Goal: Navigation & Orientation: Find specific page/section

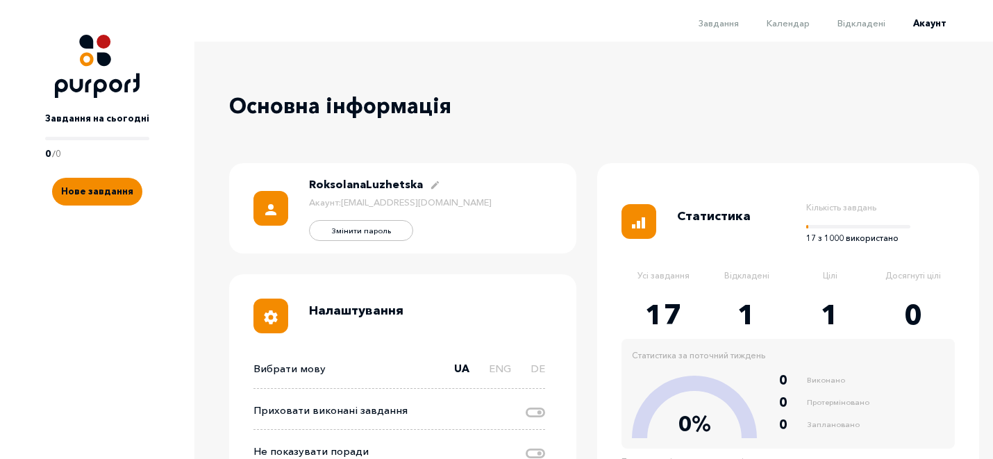
click at [72, 67] on img at bounding box center [97, 66] width 85 height 63
click at [111, 77] on img at bounding box center [97, 66] width 85 height 63
click at [728, 28] on li "Завдання" at bounding box center [705, 22] width 68 height 17
click at [728, 28] on span "Завдання" at bounding box center [718, 22] width 40 height 11
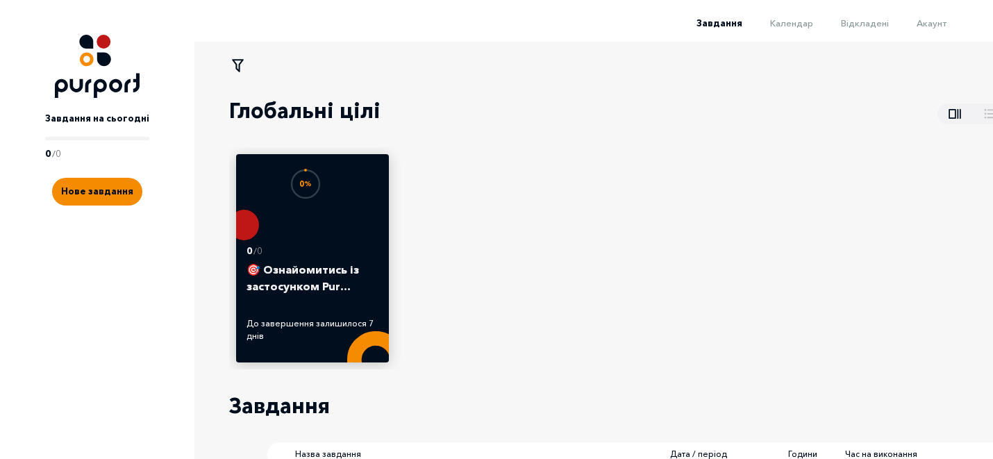
scroll to position [123, 0]
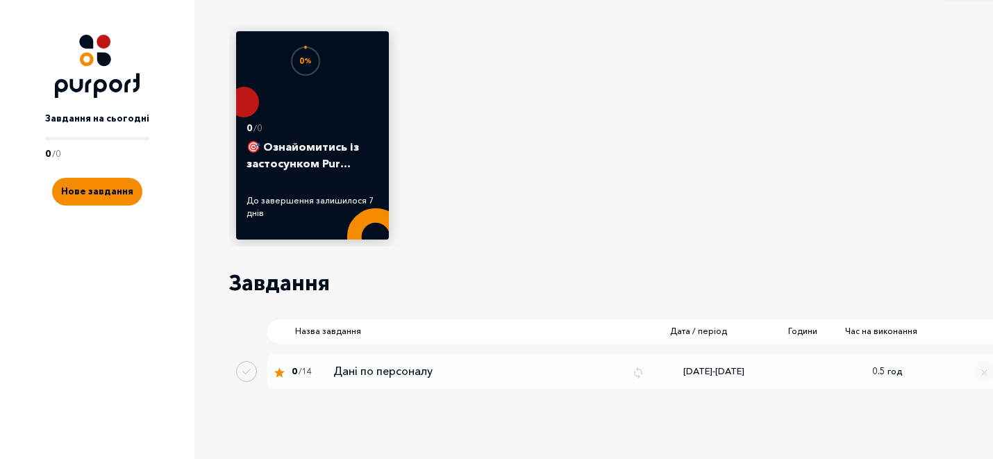
click at [584, 226] on div "0 % 0 / 0 🎯 Ознайомитись із застосунком Pur… До завершення залишилося 7 днів" at bounding box center [618, 135] width 778 height 222
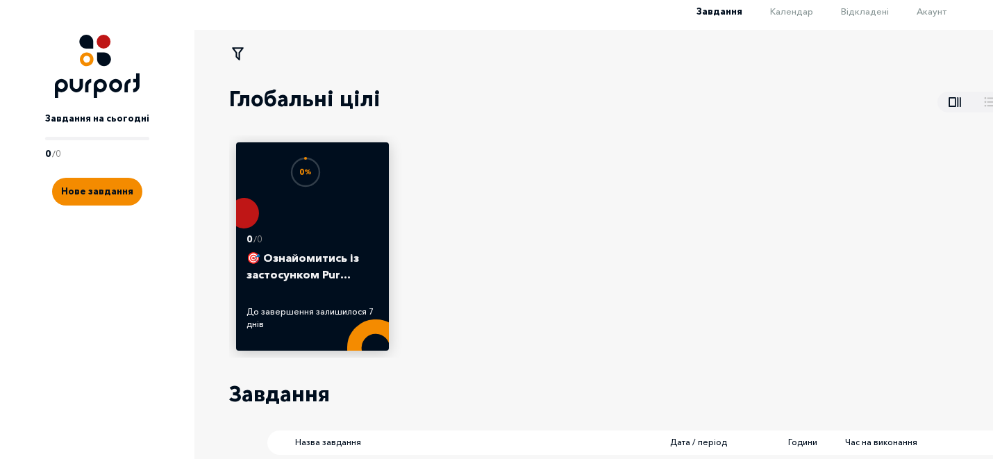
scroll to position [0, 0]
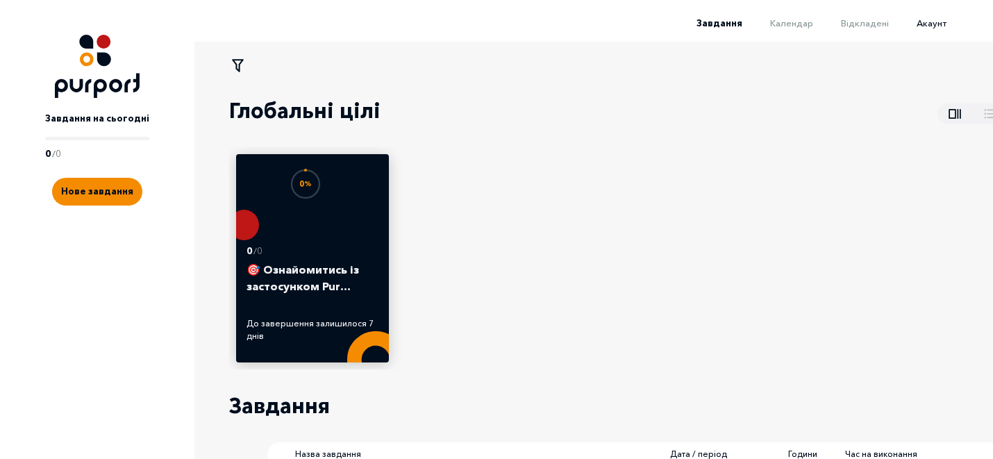
click at [930, 24] on span "Акаунт" at bounding box center [931, 22] width 30 height 11
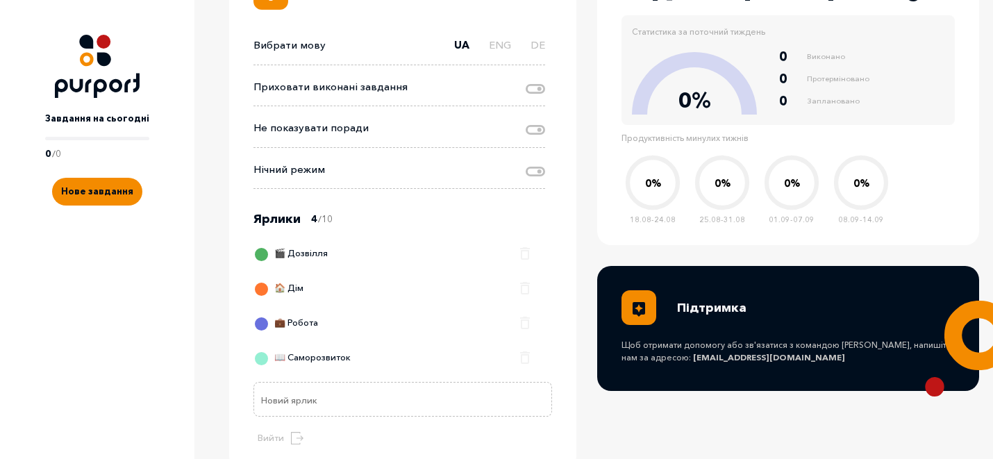
scroll to position [369, 0]
